Goal: Task Accomplishment & Management: Complete application form

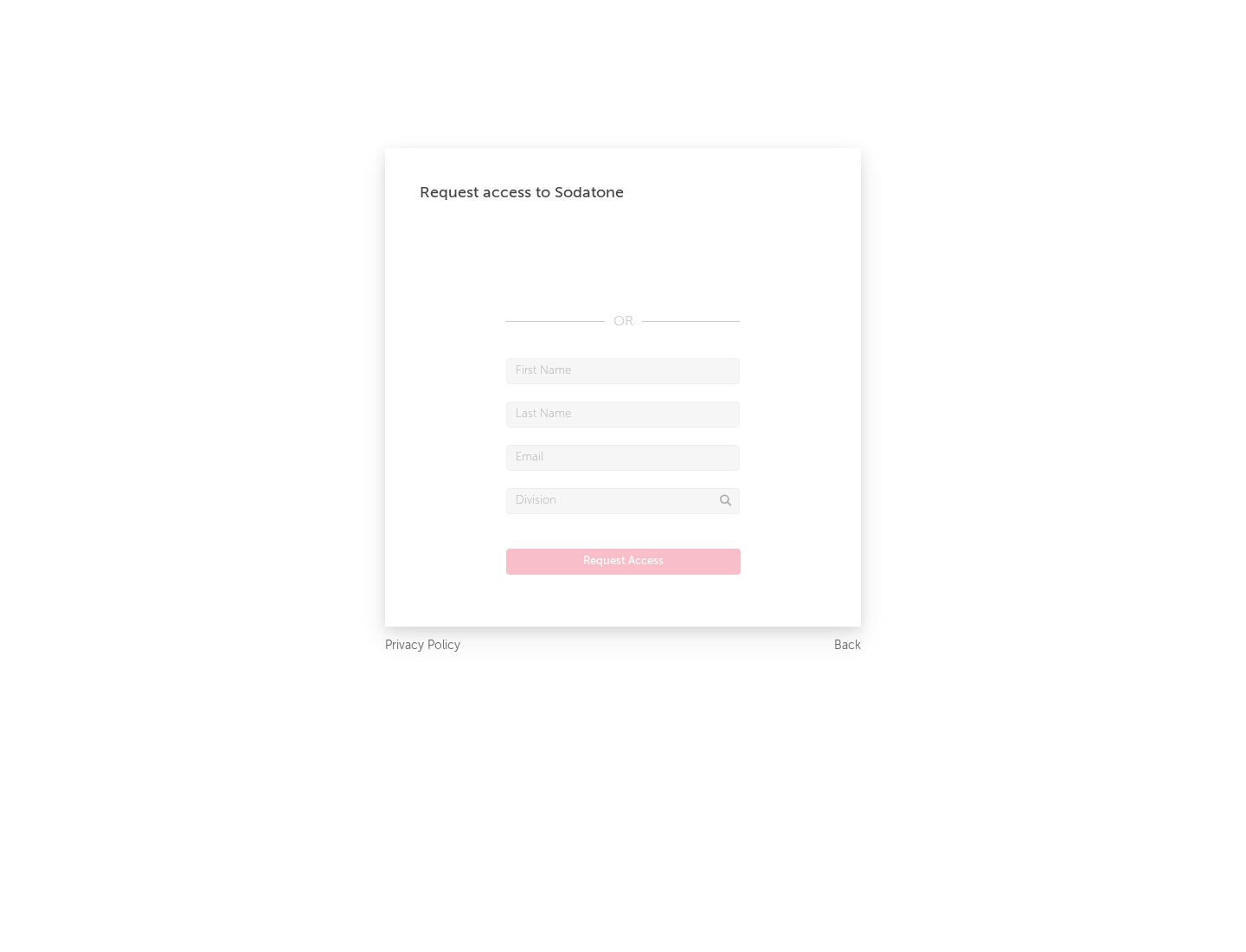
click at [623, 370] on input "text" at bounding box center [623, 371] width 234 height 26
type input "[PERSON_NAME]"
click at [623, 414] on input "text" at bounding box center [623, 414] width 234 height 26
type input "[PERSON_NAME]"
click at [623, 457] on input "text" at bounding box center [623, 458] width 234 height 26
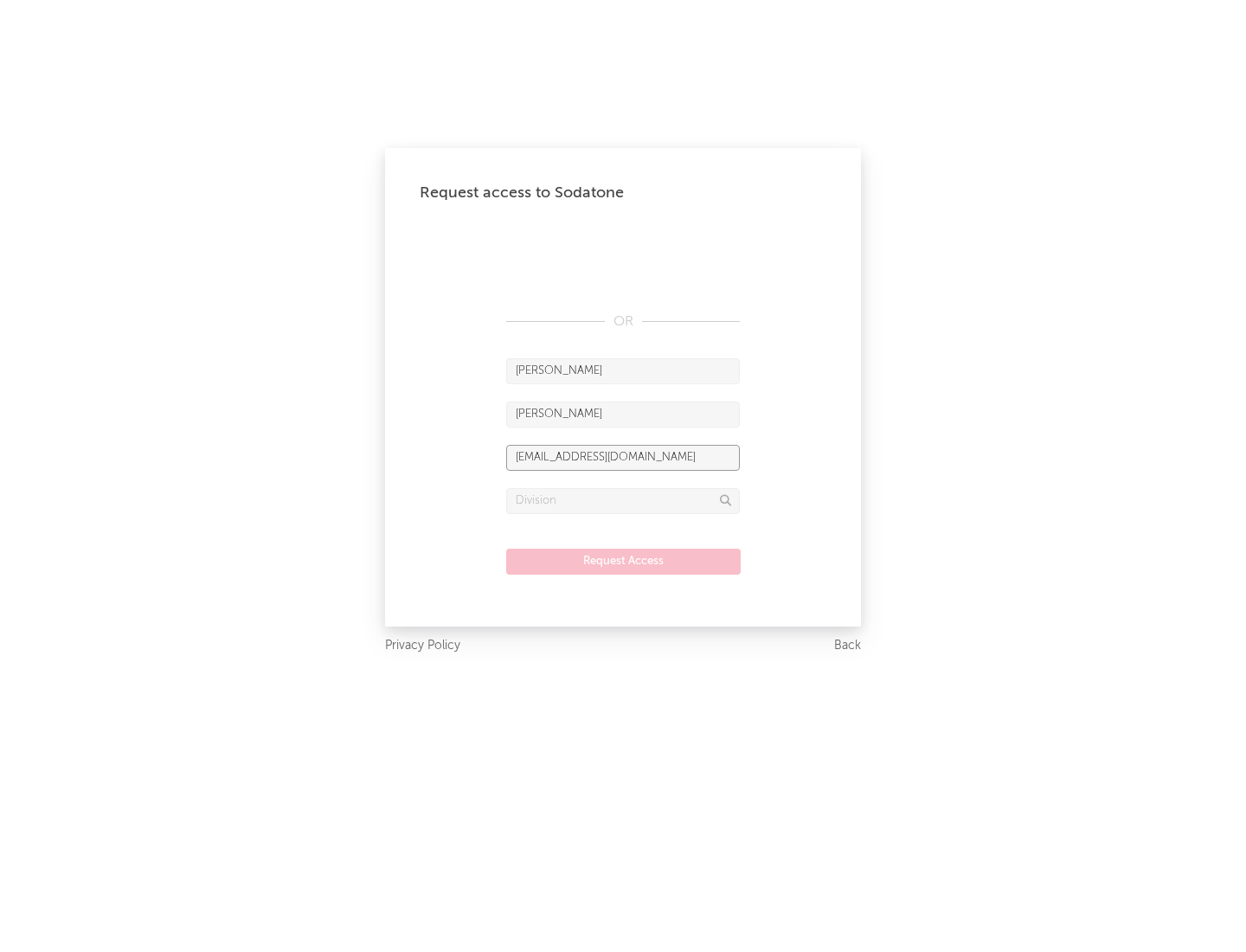
type input "[EMAIL_ADDRESS][DOMAIN_NAME]"
click at [623, 500] on input "text" at bounding box center [623, 500] width 234 height 26
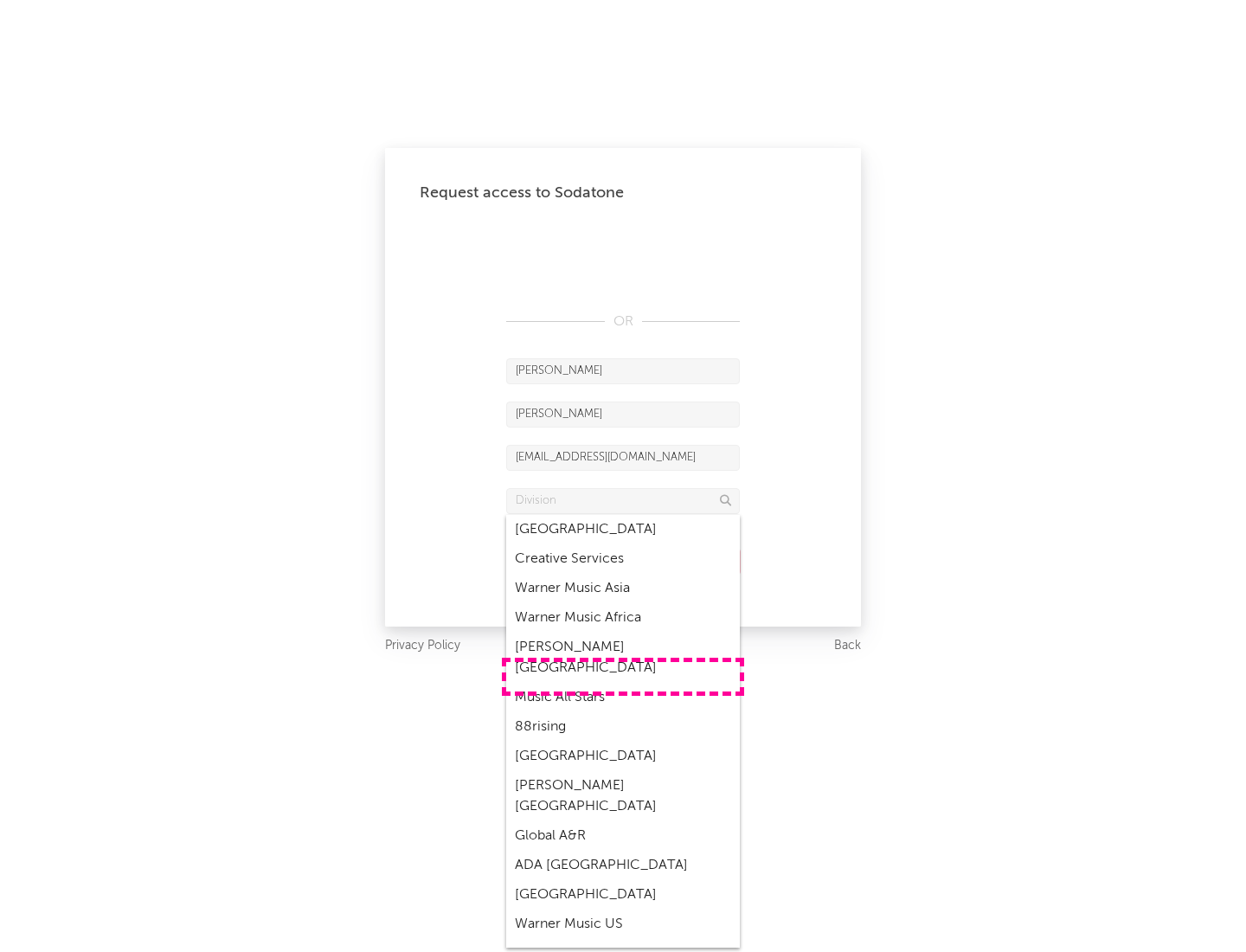
click at [623, 682] on div "Music All Stars" at bounding box center [623, 697] width 234 height 29
type input "Music All Stars"
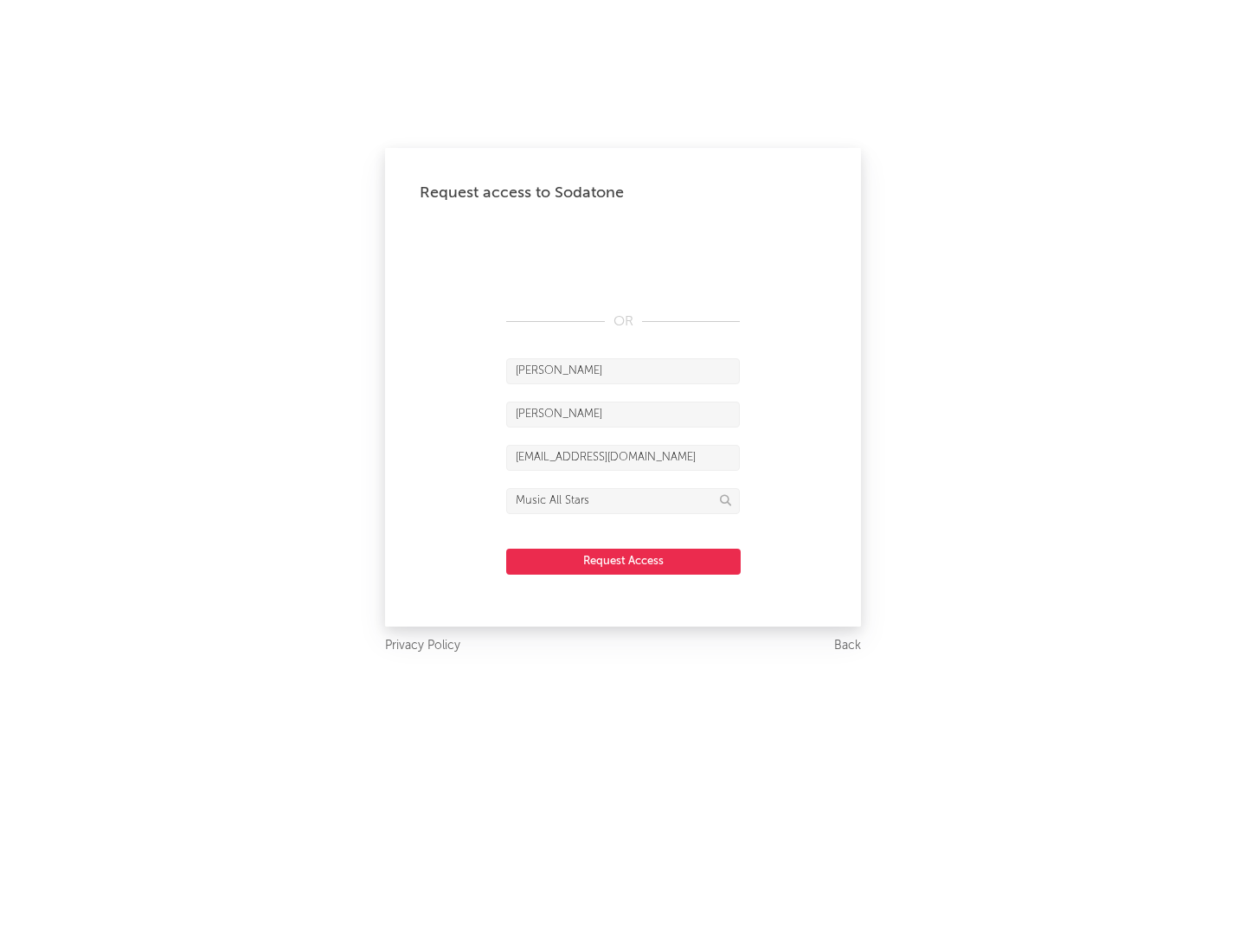
click at [623, 560] on button "Request Access" at bounding box center [623, 561] width 235 height 26
